Goal: Communication & Community: Answer question/provide support

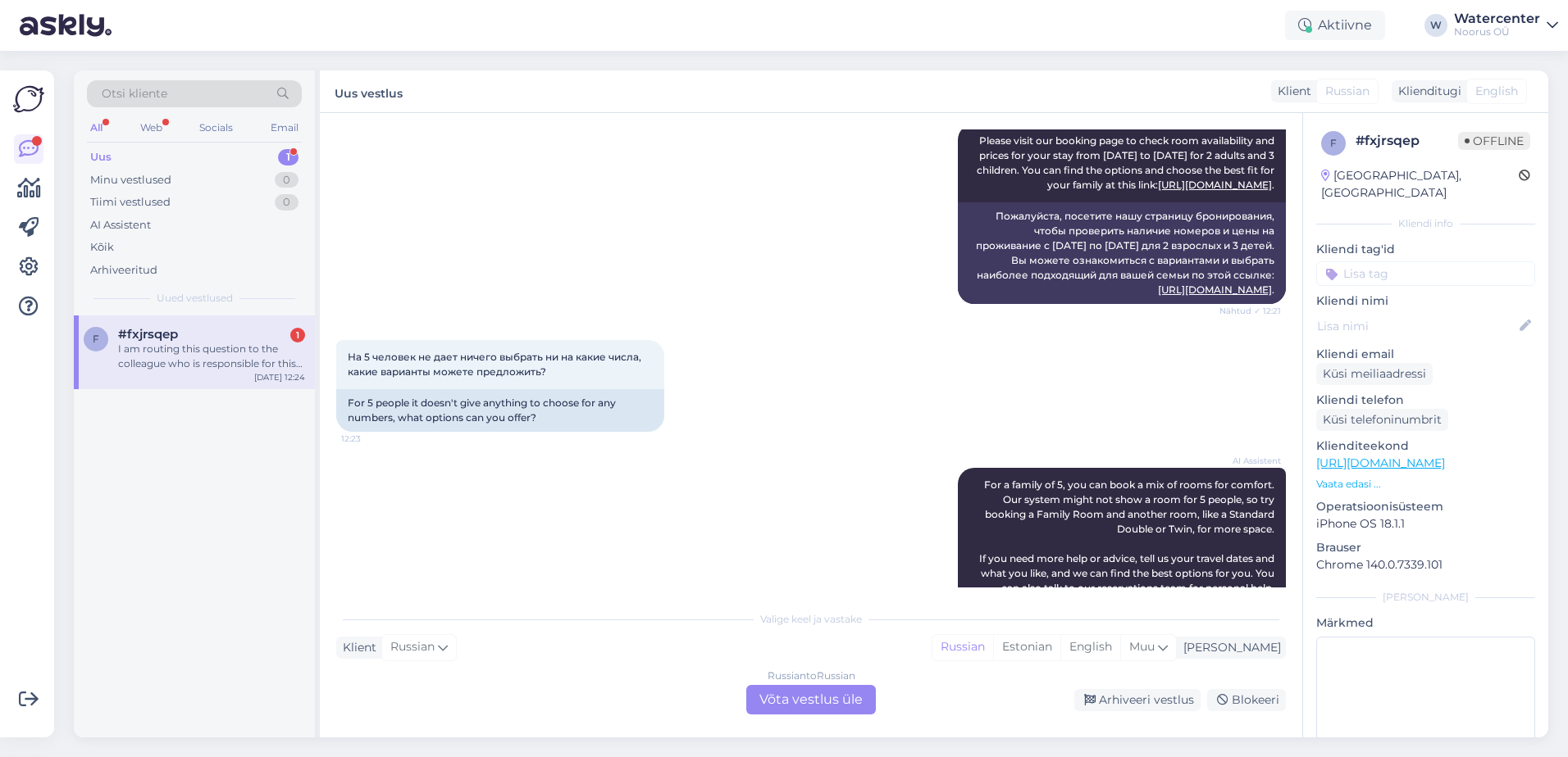
scroll to position [300, 0]
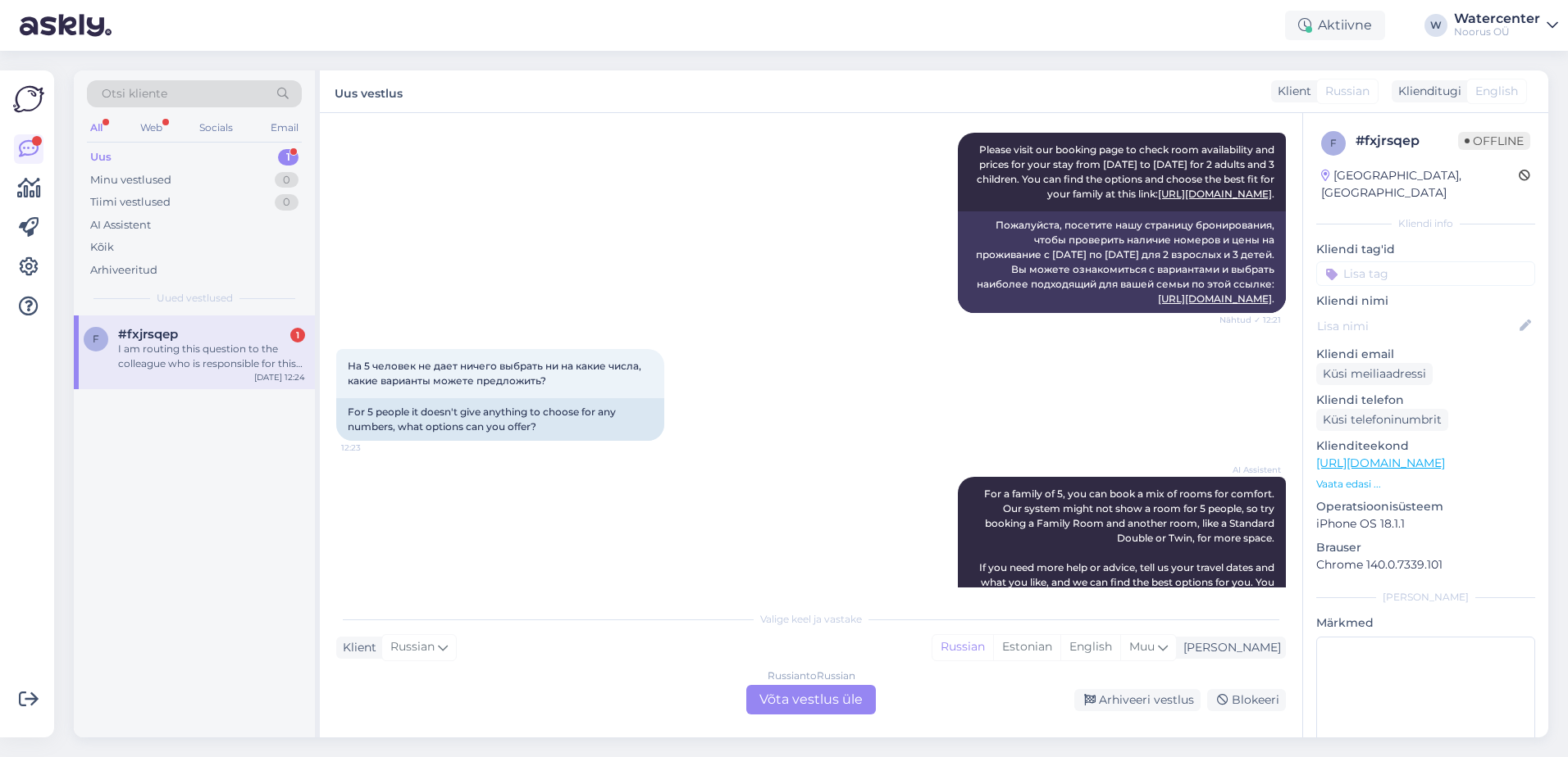
click at [808, 694] on div "Russian to Russian Võta vestlus üle" at bounding box center [811, 699] width 130 height 29
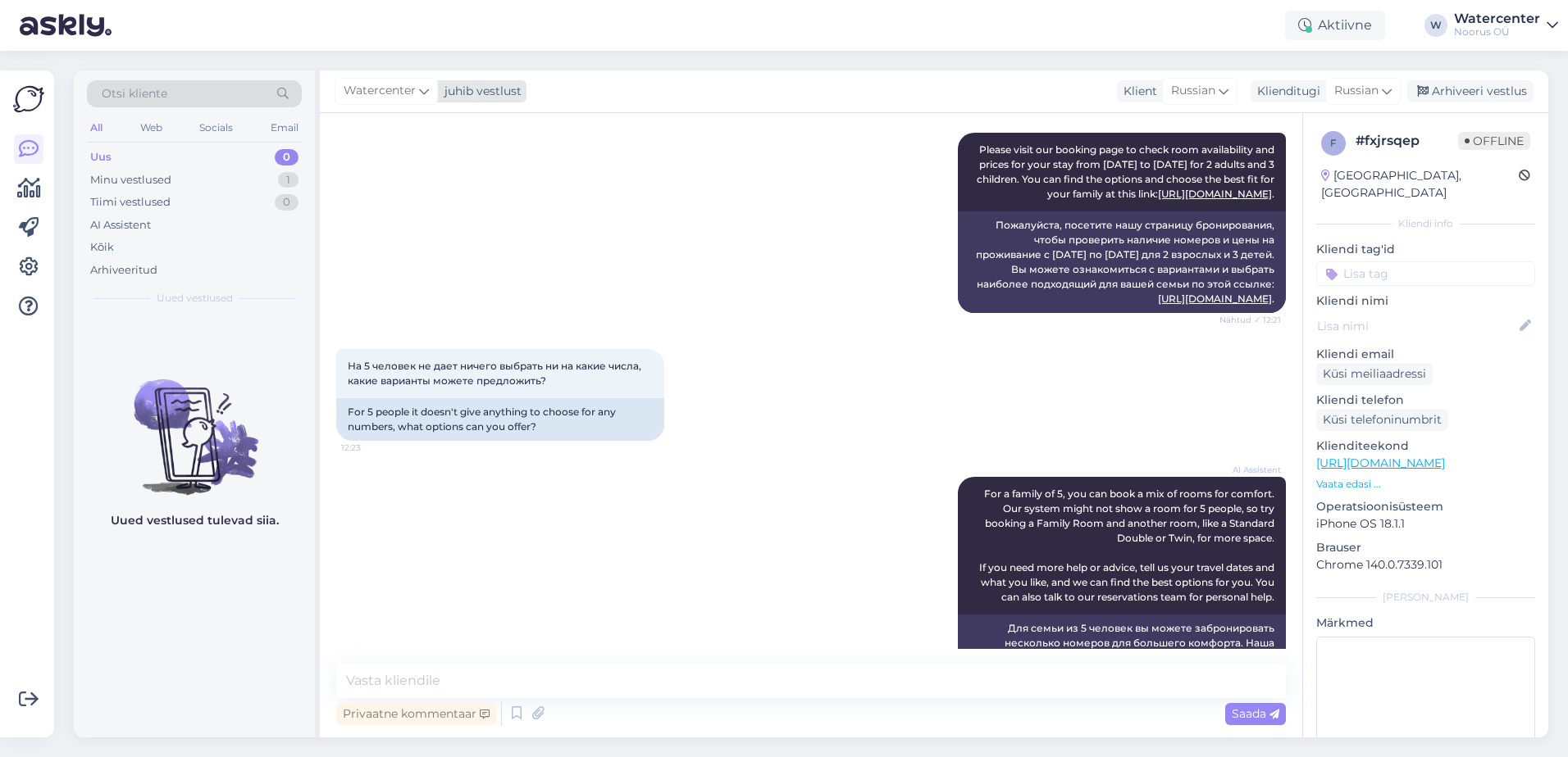
click at [400, 92] on span "Watercenter" at bounding box center [379, 90] width 72 height 18
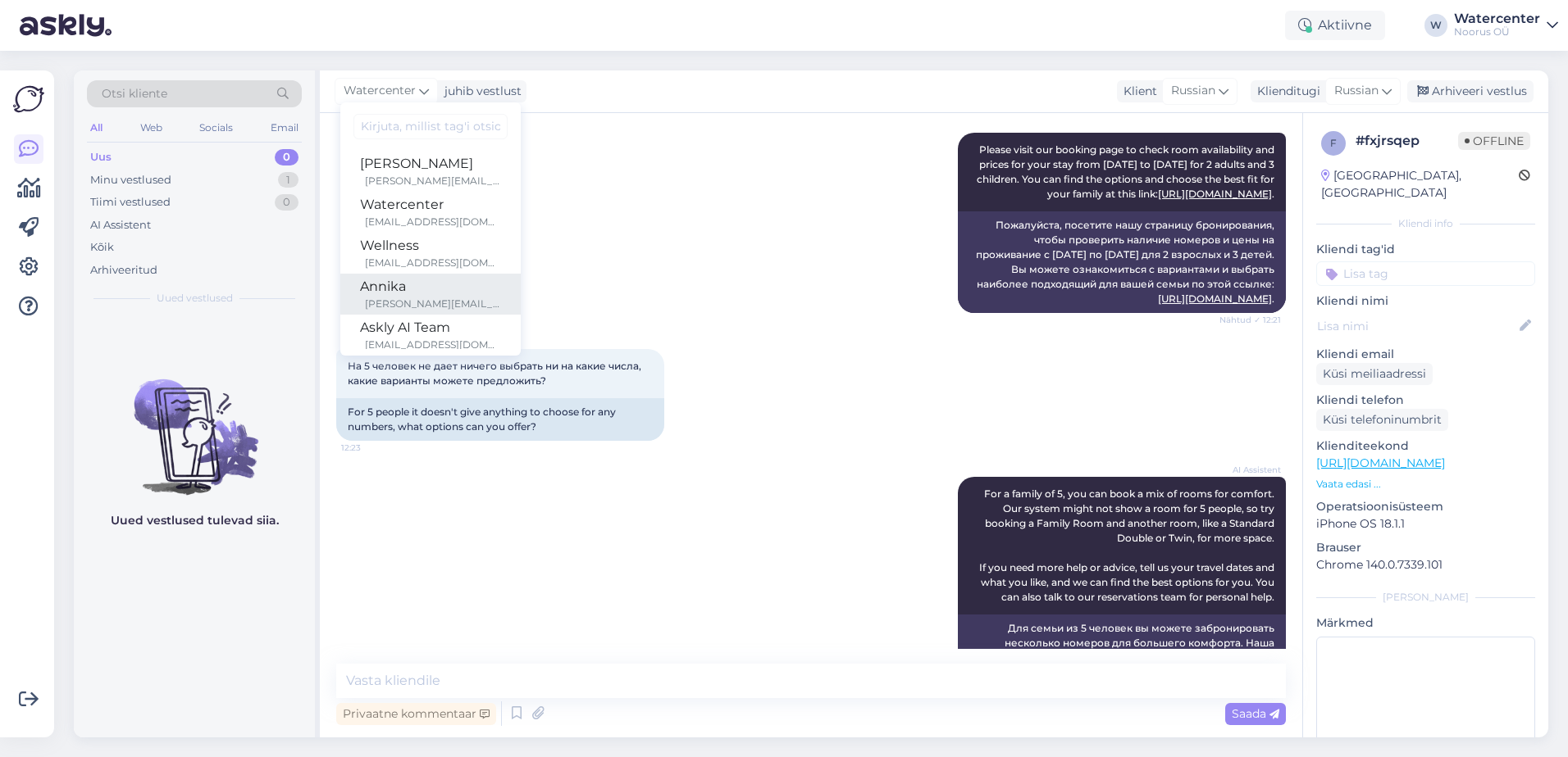
click at [446, 295] on div "Annika" at bounding box center [430, 286] width 141 height 20
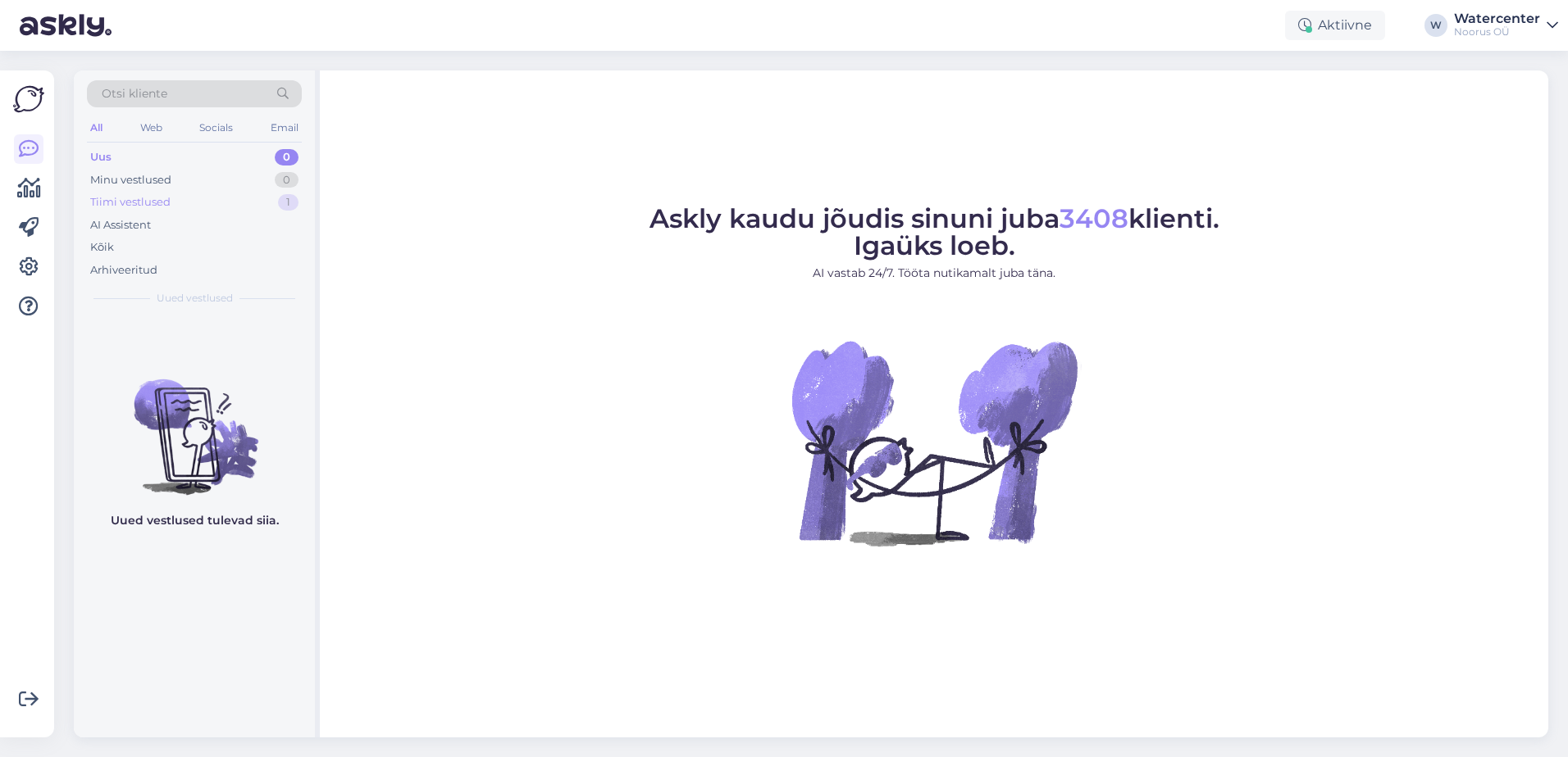
click at [152, 201] on div "Tiimi vestlused" at bounding box center [130, 202] width 81 height 16
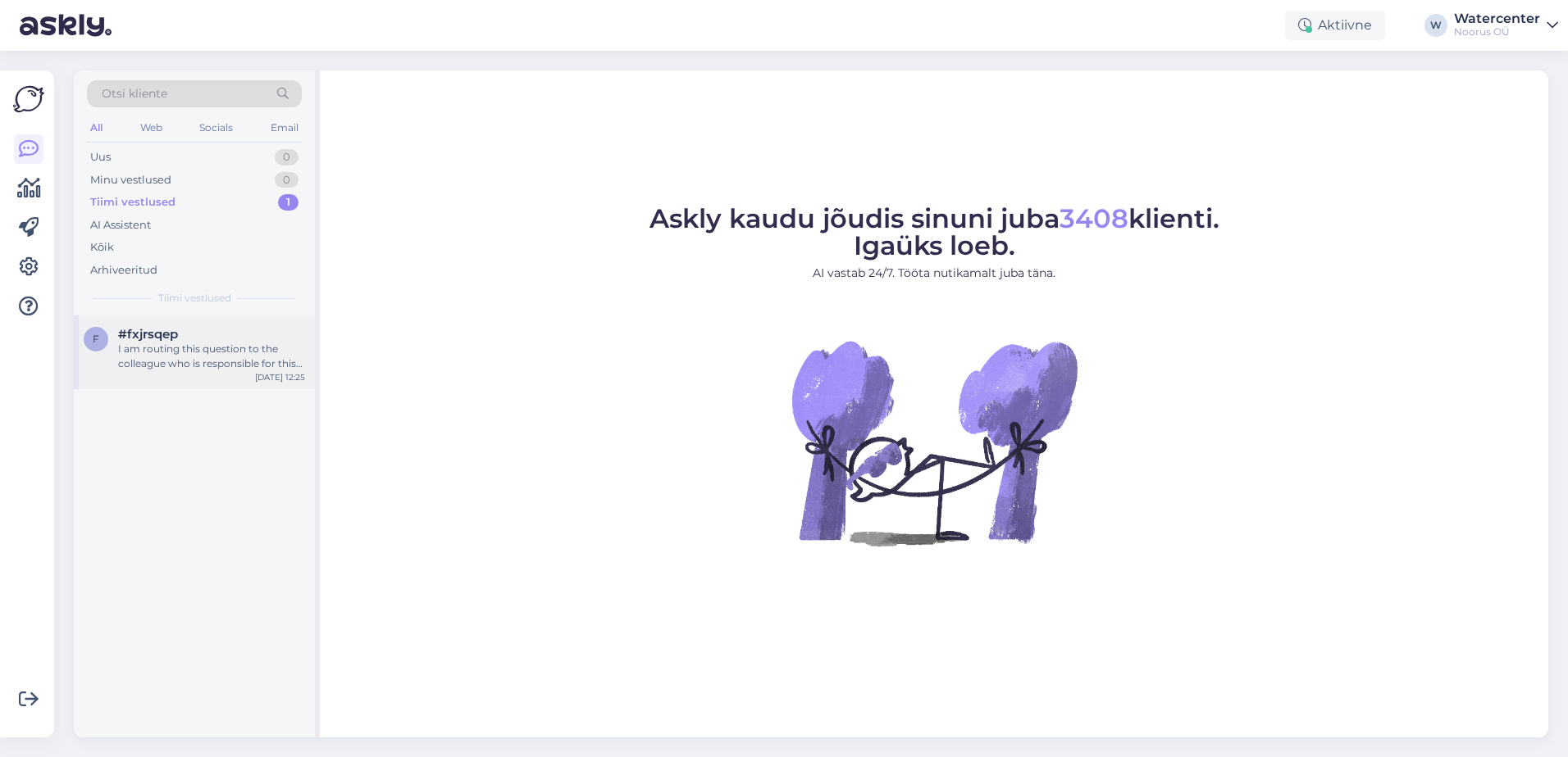
click at [188, 361] on div "I am routing this question to the colleague who is responsible for this topic. …" at bounding box center [211, 356] width 187 height 29
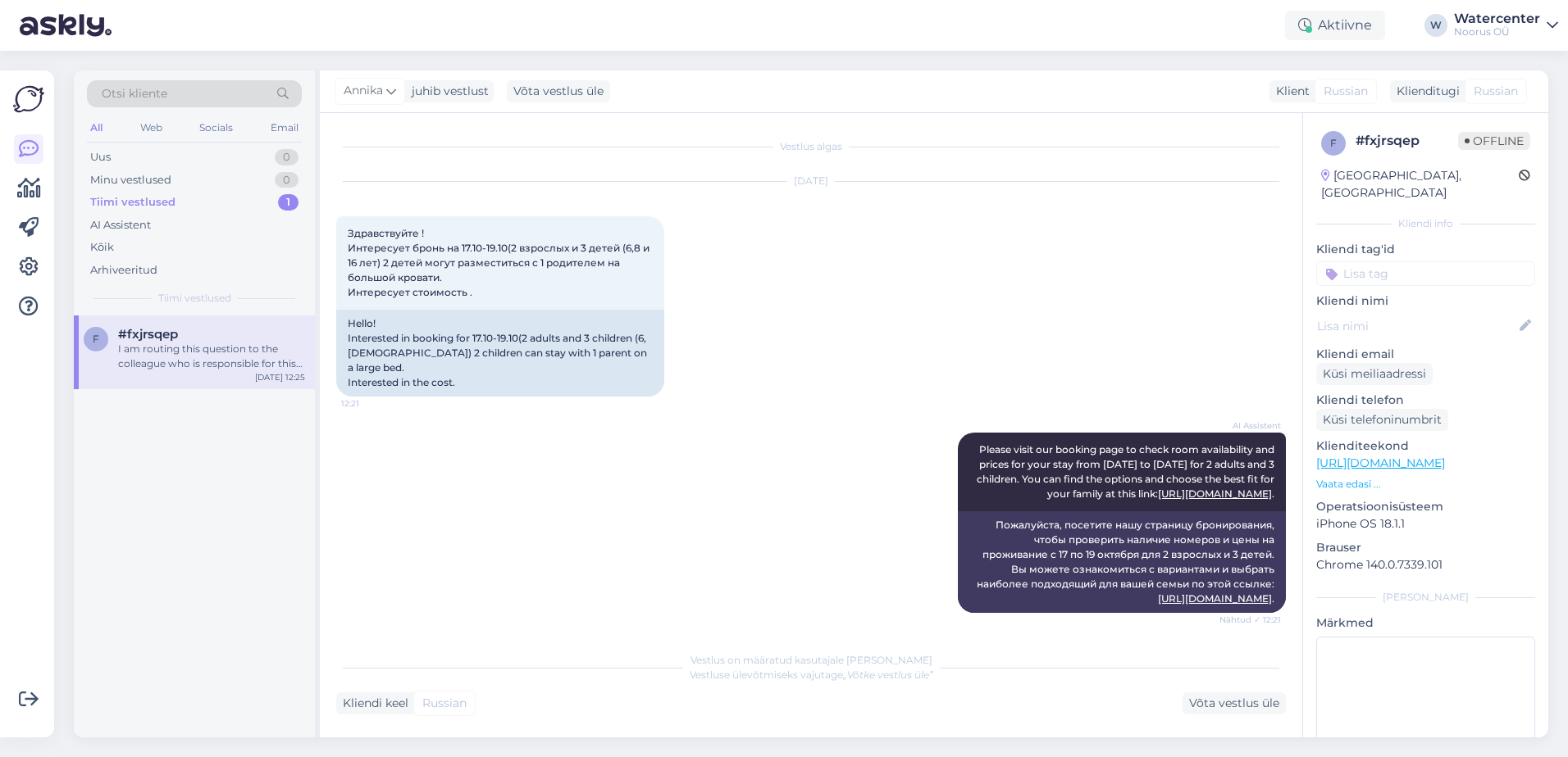
scroll to position [823, 0]
